Goal: Communication & Community: Answer question/provide support

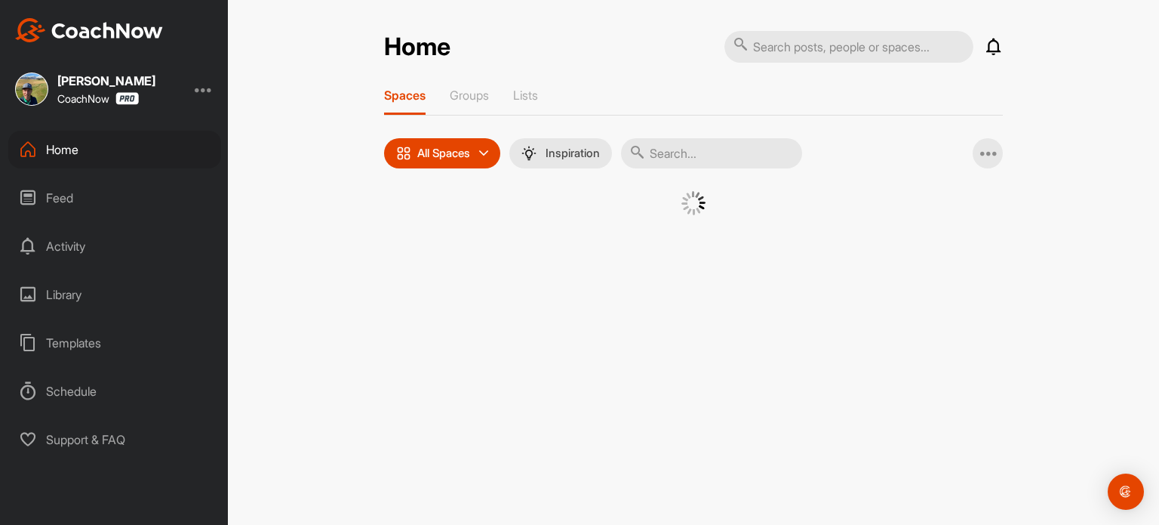
click at [837, 48] on input "text" at bounding box center [849, 47] width 249 height 32
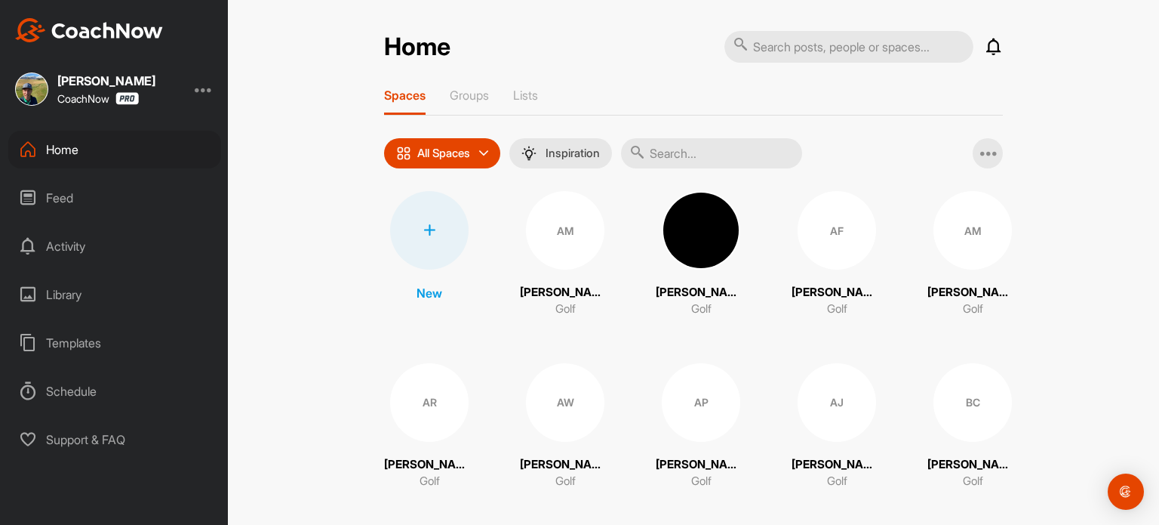
click at [694, 154] on input "text" at bounding box center [711, 153] width 181 height 30
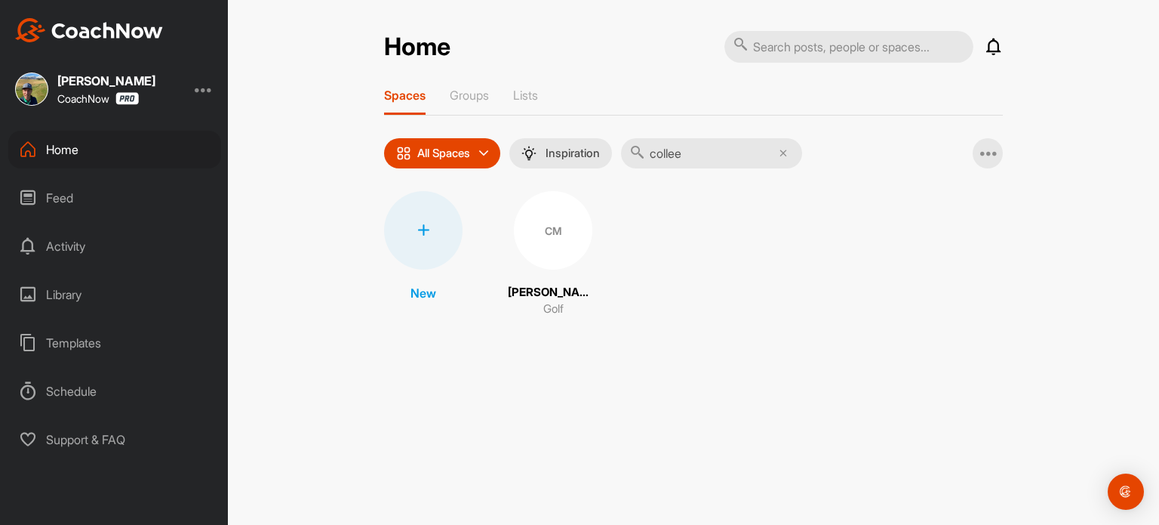
type input "collee"
click at [554, 231] on div "CM" at bounding box center [553, 230] width 78 height 78
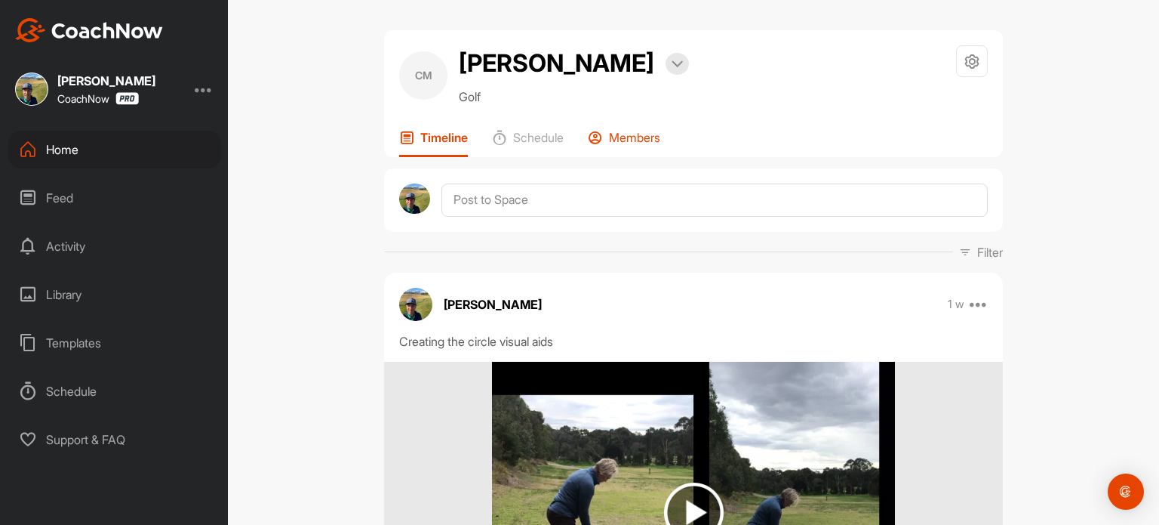
click at [628, 140] on p "Members" at bounding box center [634, 137] width 51 height 15
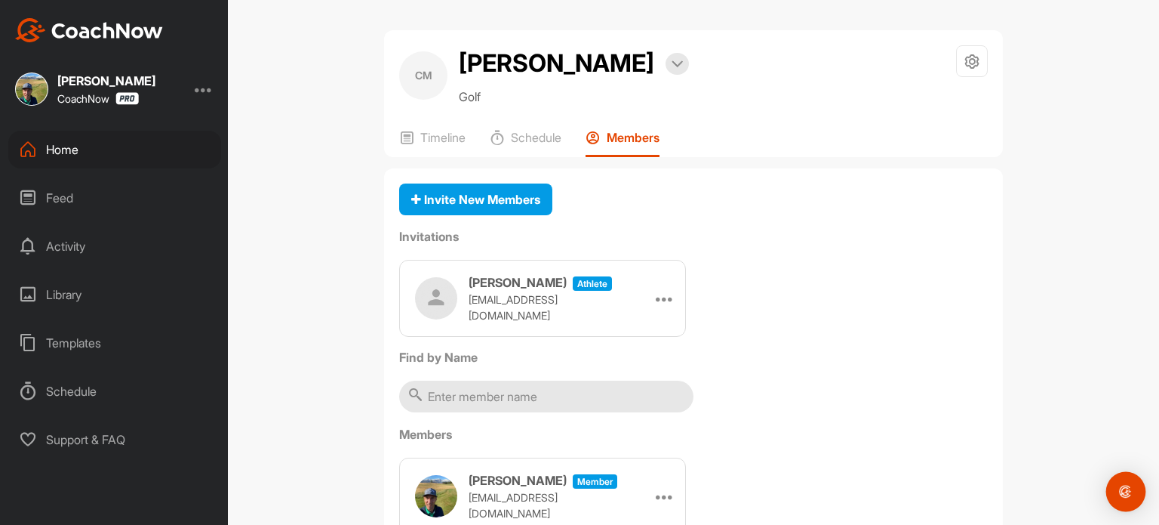
click at [1124, 491] on img "Open Intercom Messenger" at bounding box center [1126, 491] width 20 height 20
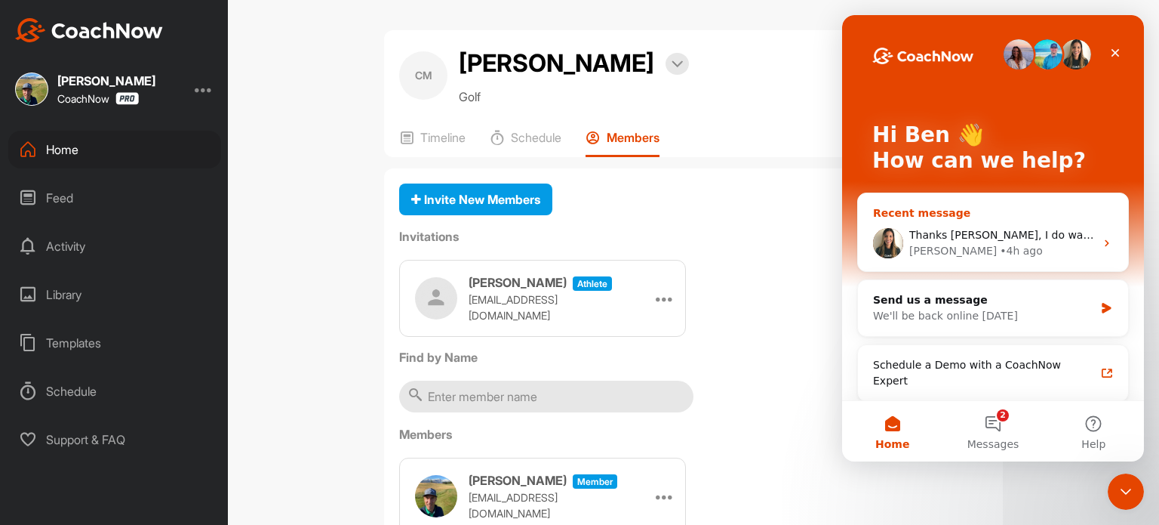
click at [1044, 220] on div "Thanks [PERSON_NAME], I do want weekly updates and knew that was on. However I …" at bounding box center [993, 243] width 270 height 56
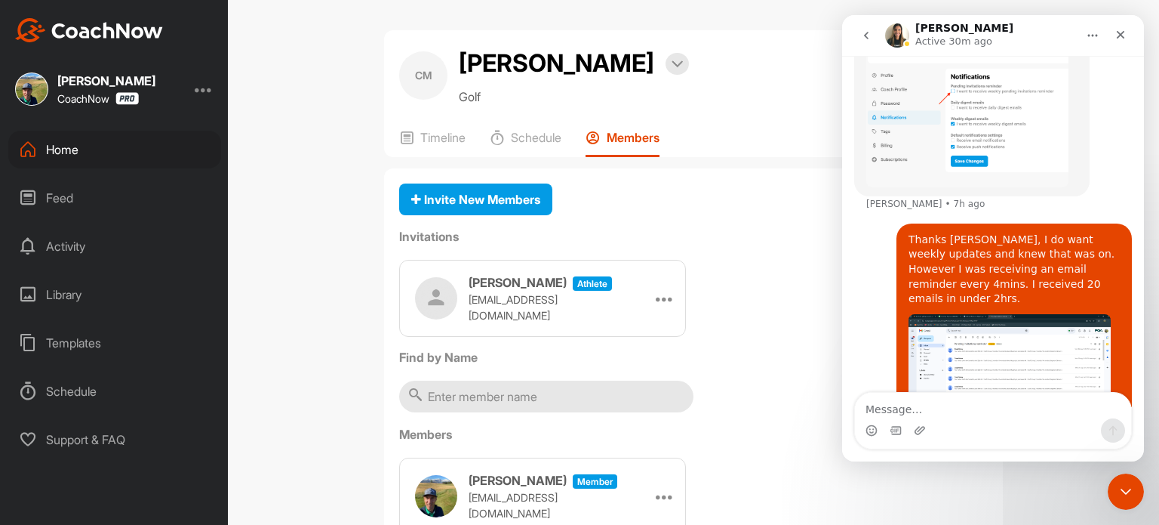
scroll to position [760, 0]
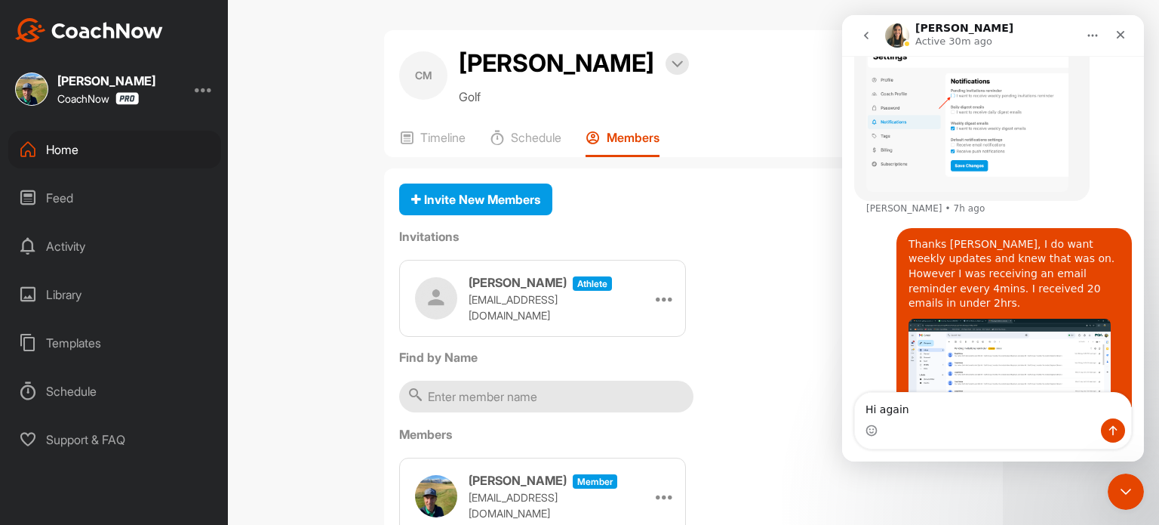
type textarea "Hi again,"
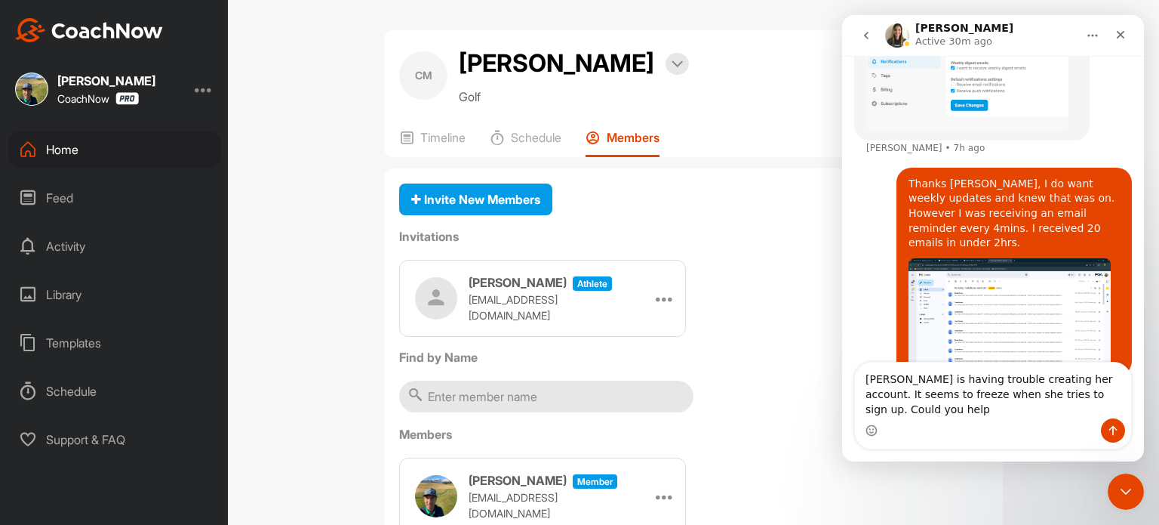
scroll to position [835, 0]
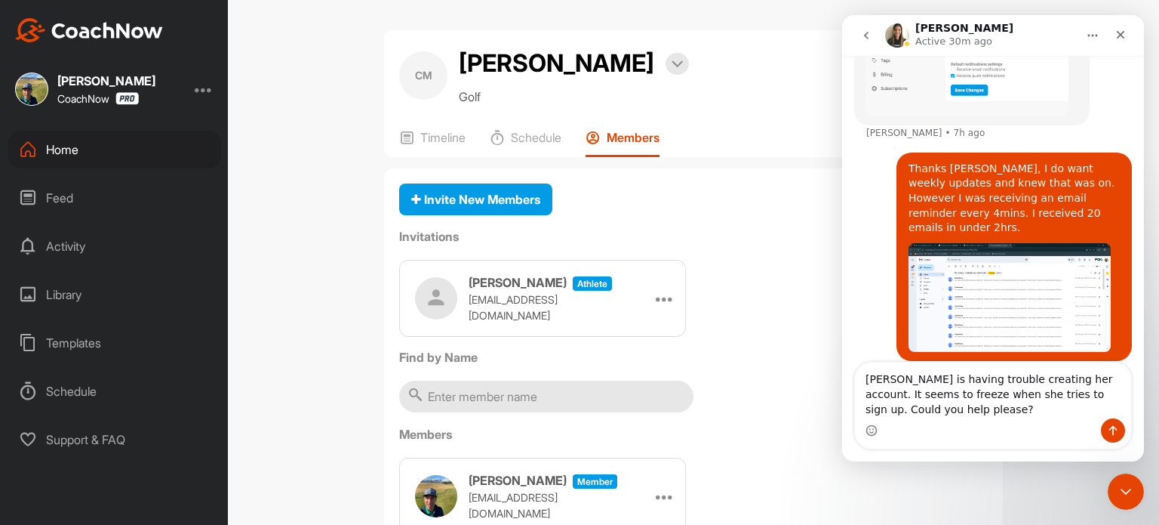
type textarea "[PERSON_NAME] is having trouble creating her account. It seems to freeze when s…"
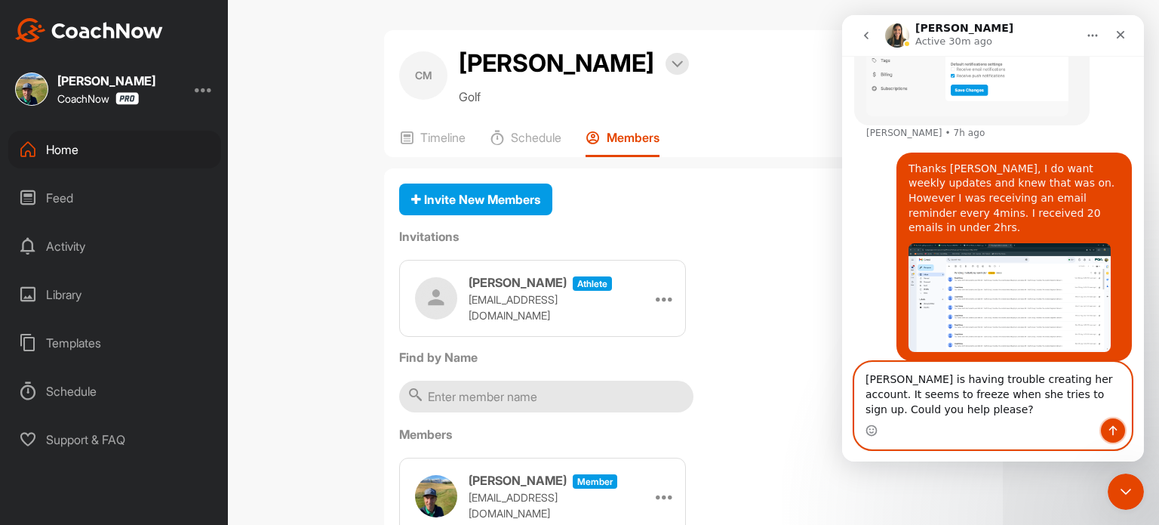
click at [1106, 431] on button "Send a message…" at bounding box center [1113, 430] width 24 height 24
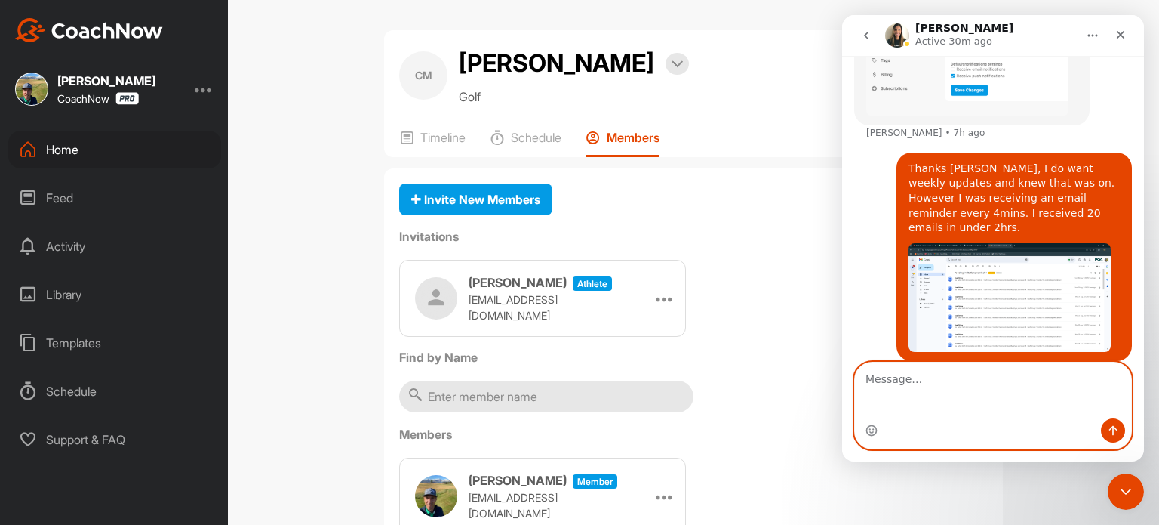
scroll to position [869, 0]
